Goal: Task Accomplishment & Management: Use online tool/utility

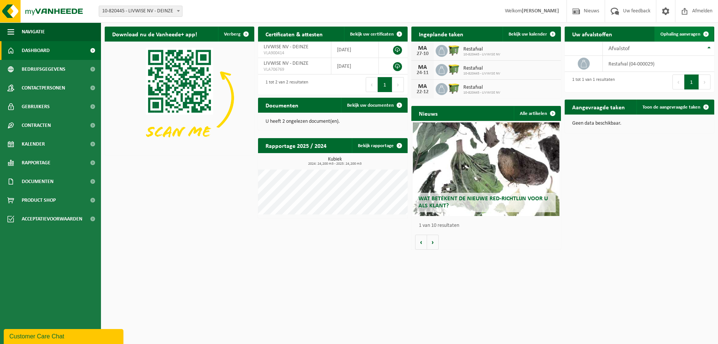
click at [695, 32] on span "Ophaling aanvragen" at bounding box center [680, 34] width 40 height 5
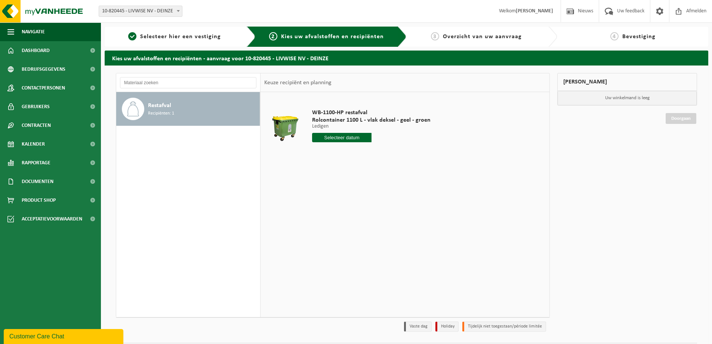
click at [345, 137] on input "text" at bounding box center [341, 137] width 59 height 9
click at [317, 215] on div "20" at bounding box center [319, 216] width 13 height 12
type input "Van 2025-10-20"
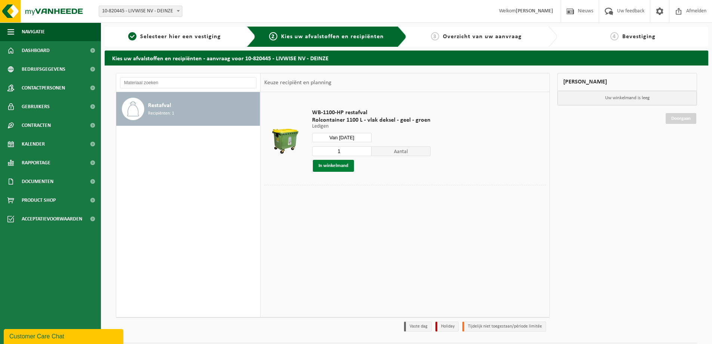
click at [333, 166] on button "In winkelmand" at bounding box center [333, 166] width 41 height 12
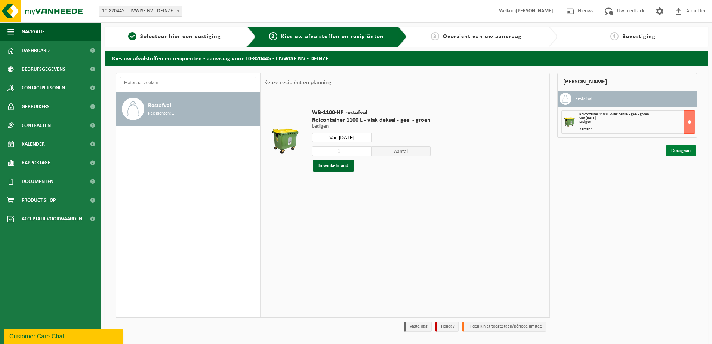
click at [675, 148] on link "Doorgaan" at bounding box center [681, 150] width 31 height 11
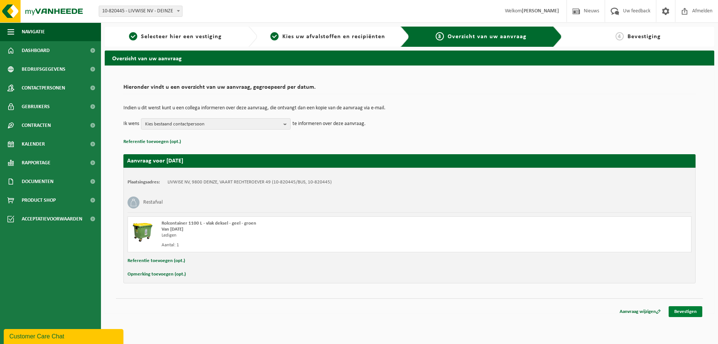
click at [689, 310] on link "Bevestigen" at bounding box center [685, 311] width 34 height 11
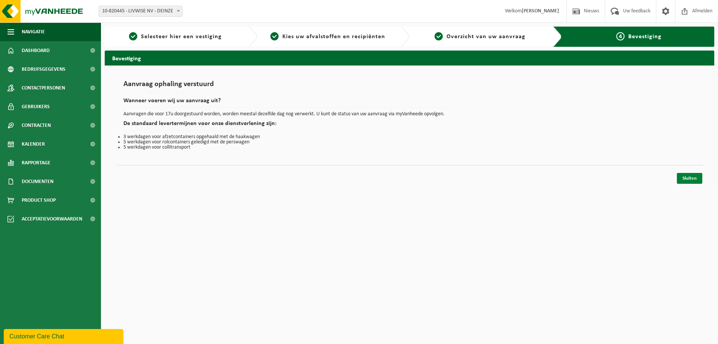
click at [686, 176] on link "Sluiten" at bounding box center [689, 178] width 25 height 11
